Goal: Task Accomplishment & Management: Use online tool/utility

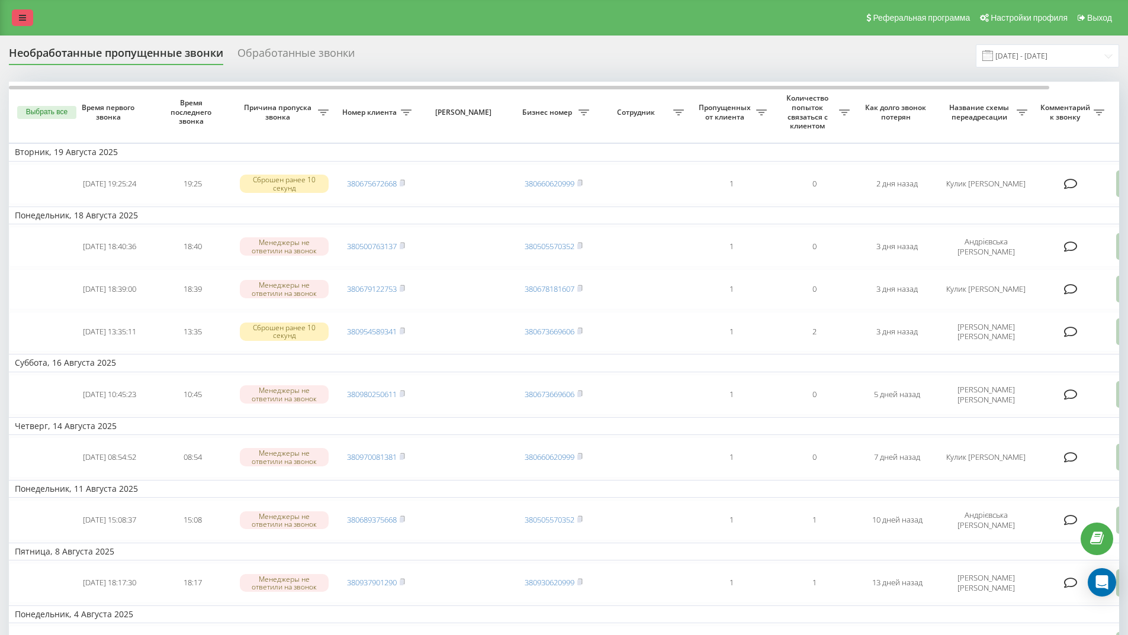
click at [25, 17] on icon at bounding box center [22, 18] width 7 height 8
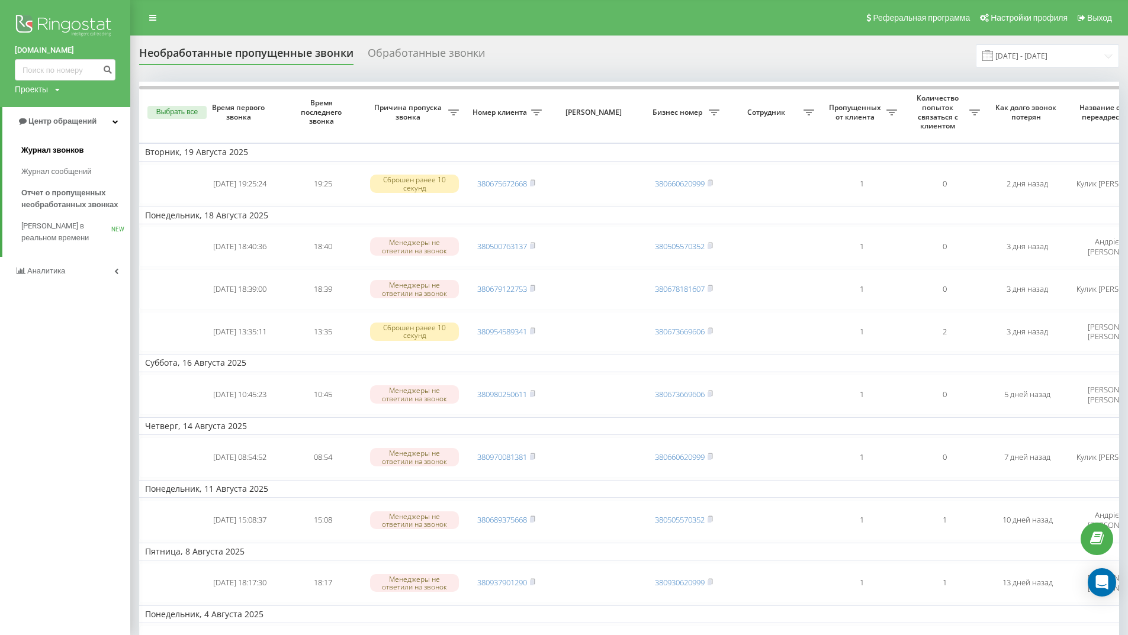
click at [71, 149] on span "Журнал звонков" at bounding box center [52, 150] width 62 height 12
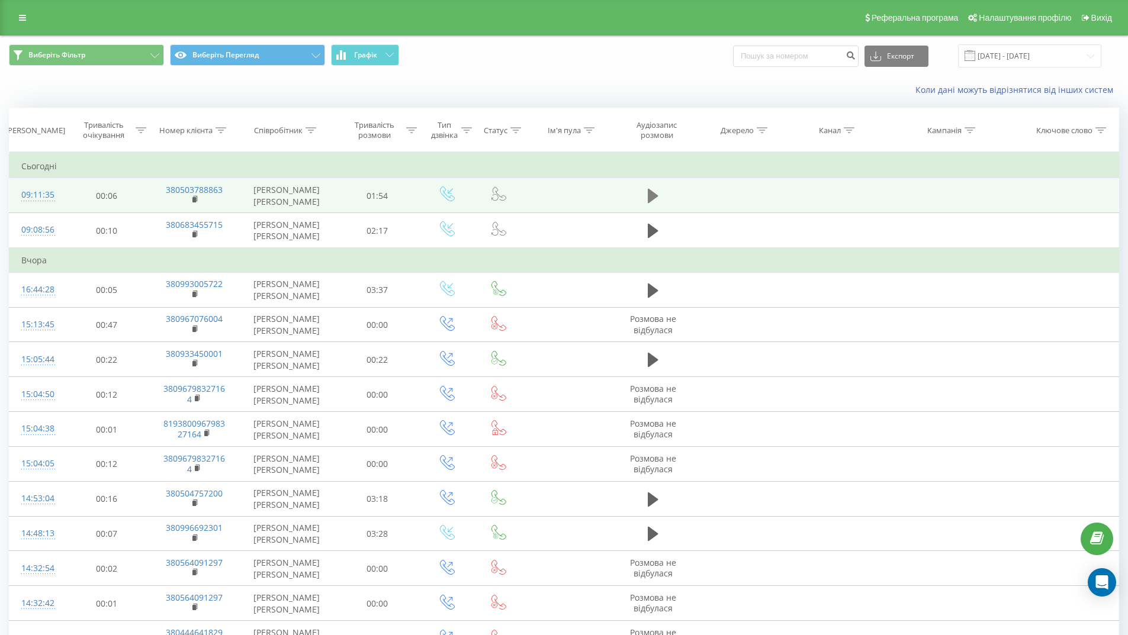
click at [655, 200] on icon at bounding box center [653, 196] width 11 height 17
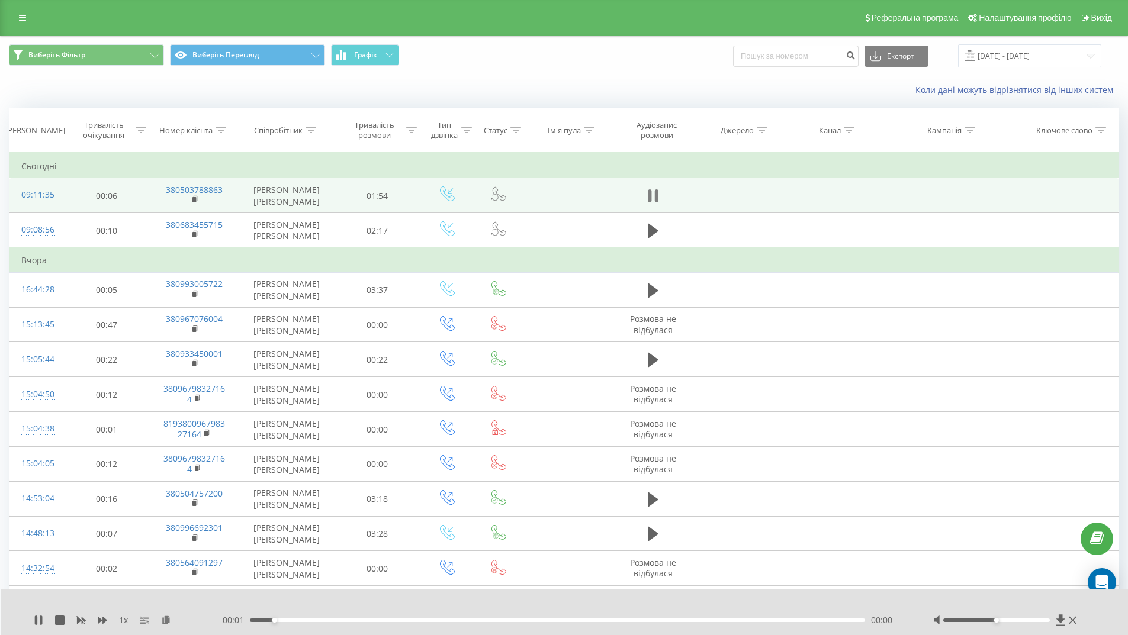
click at [651, 197] on icon at bounding box center [653, 196] width 11 height 17
drag, startPoint x: 230, startPoint y: 190, endPoint x: 176, endPoint y: 189, distance: 53.3
click at [176, 189] on td "380503788863" at bounding box center [194, 195] width 89 height 35
copy font "0503788863"
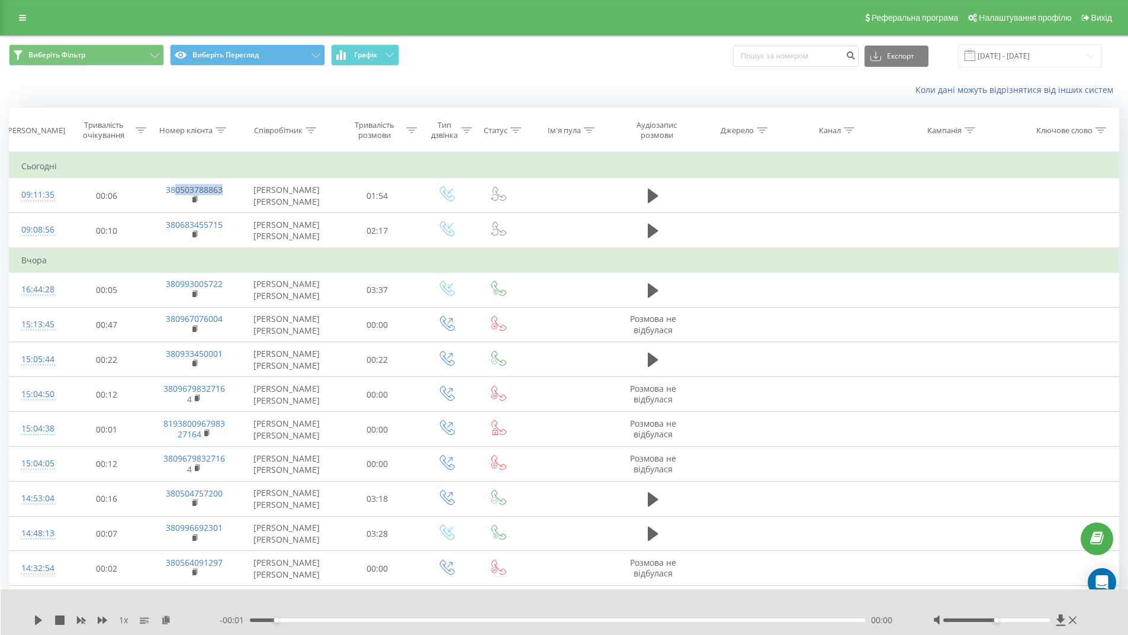
click at [662, 198] on td at bounding box center [653, 195] width 82 height 35
click at [656, 198] on icon at bounding box center [653, 196] width 11 height 14
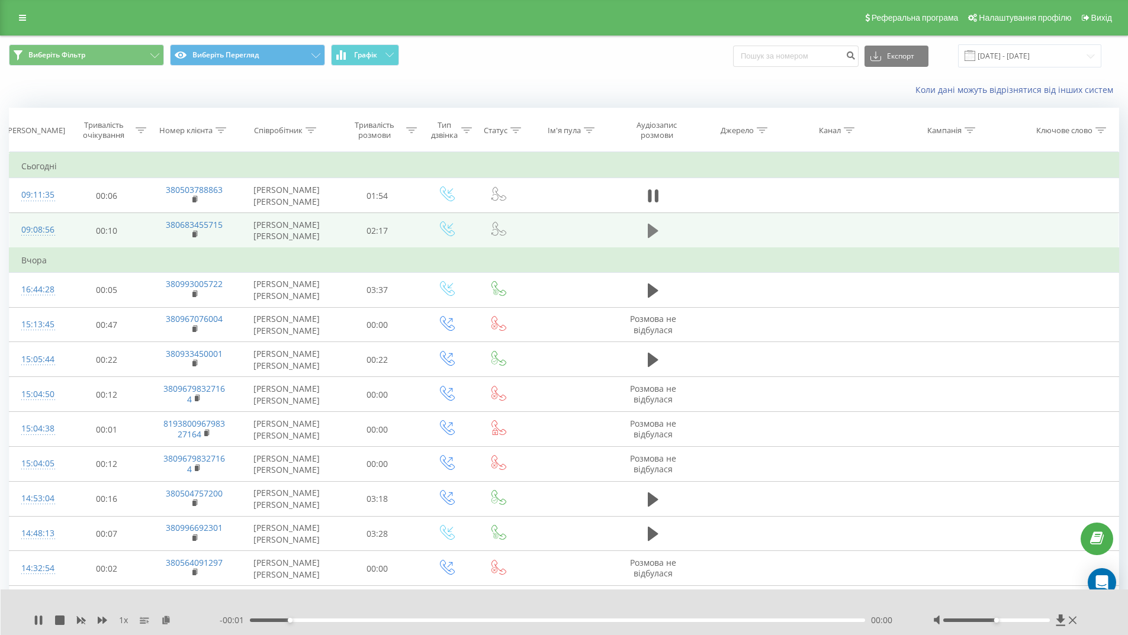
click at [649, 239] on icon at bounding box center [653, 231] width 11 height 17
